Goal: Check status: Check status

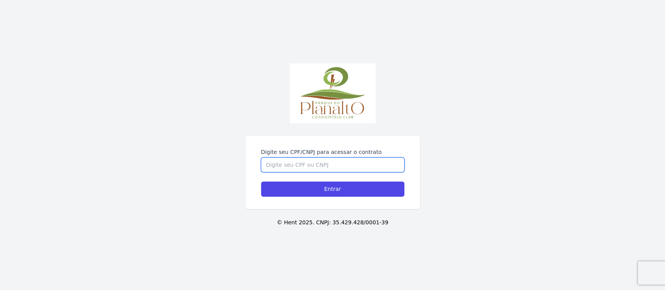
click at [327, 161] on input "Digite seu CPF/CNPJ para acessar o contrato" at bounding box center [332, 165] width 143 height 15
type input "11621628485"
click at [261, 182] on input "Entrar" at bounding box center [332, 189] width 143 height 15
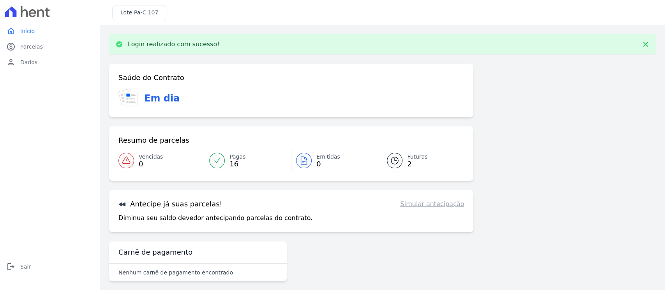
click at [407, 161] on span "2" at bounding box center [417, 164] width 20 height 6
